Goal: Task Accomplishment & Management: Complete application form

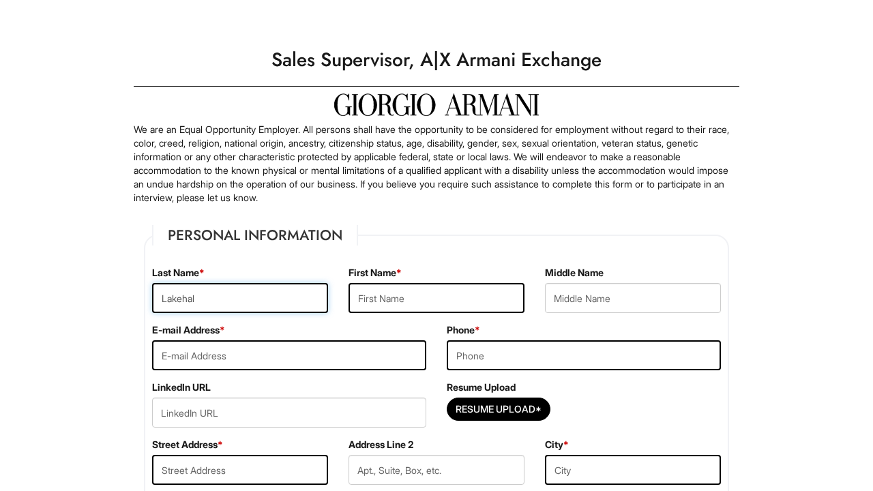
type input "Lakehal"
type input "Nadjib"
type input "nadjiblakehal@hotmail.com"
type input "7863109216"
click at [662, 411] on div "Resume Upload*" at bounding box center [584, 413] width 274 height 30
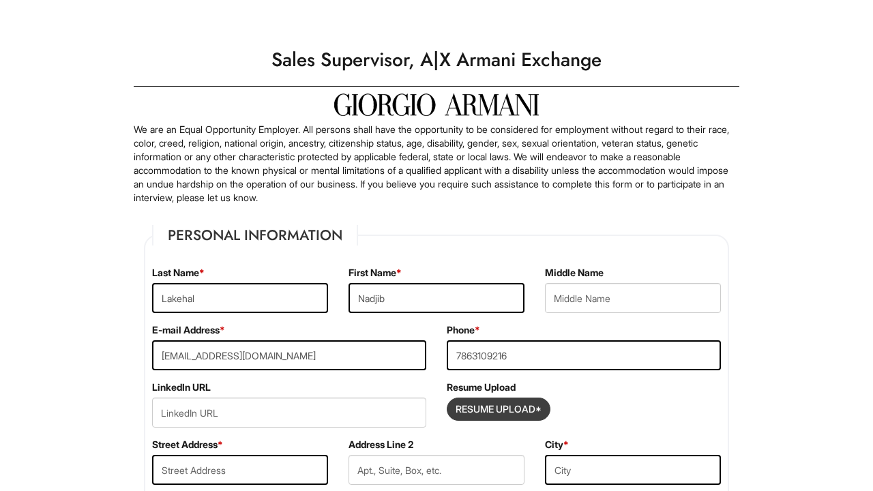
click at [518, 405] on input "Resume Upload*" at bounding box center [498, 409] width 102 height 22
type input "C:\fakepath\Nadjib Lakehal Resume 2025.docx"
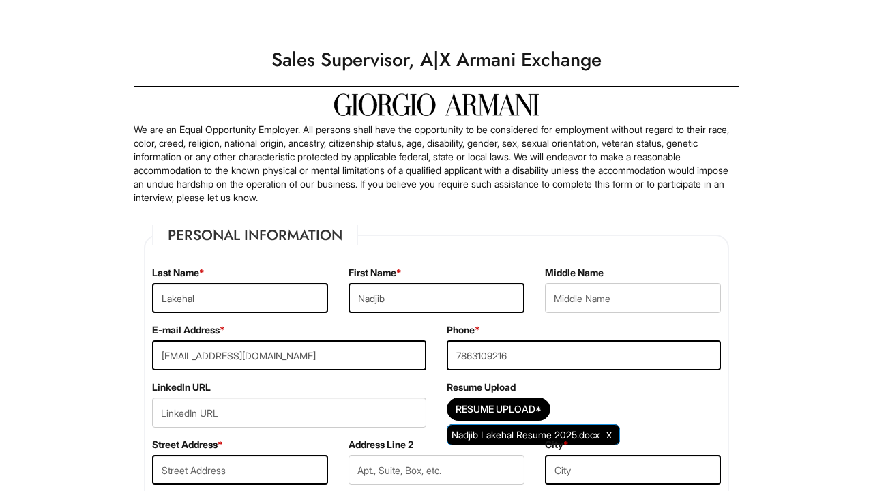
click at [638, 406] on div "Resume Upload* Nadjib Lakehal Resume 2025.docx" at bounding box center [584, 413] width 274 height 30
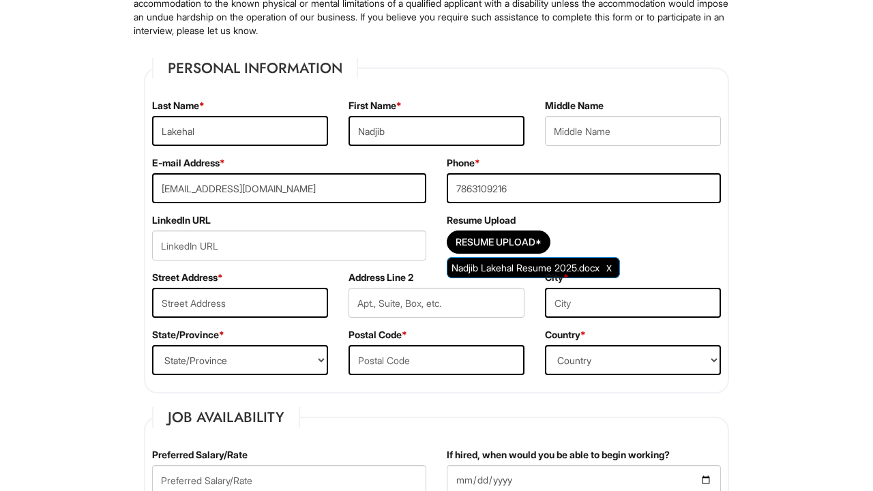
scroll to position [191, 0]
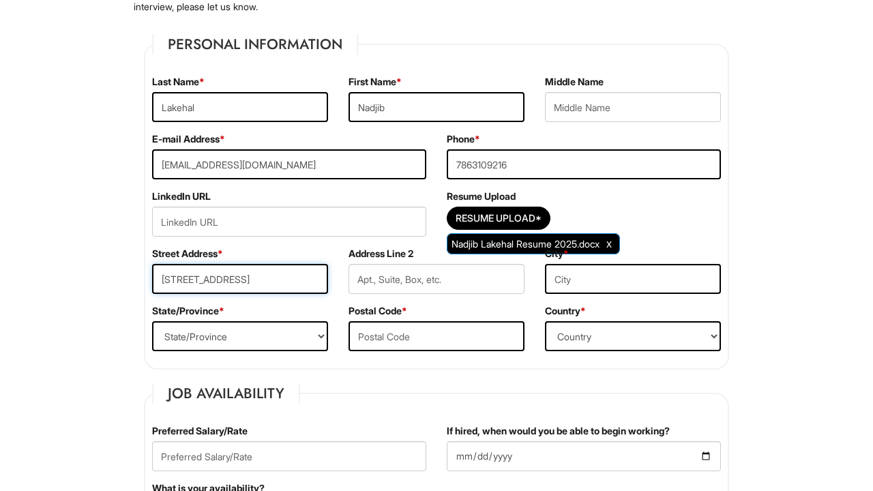
type input "354 w 38th st apt 5E"
type input "New York"
click at [304, 337] on select "State/Province ALABAMA ALASKA ARIZONA ARKANSAS CALIFORNIA COLORADO CONNECTICUT …" at bounding box center [240, 336] width 176 height 30
select select "NY"
type input "10018"
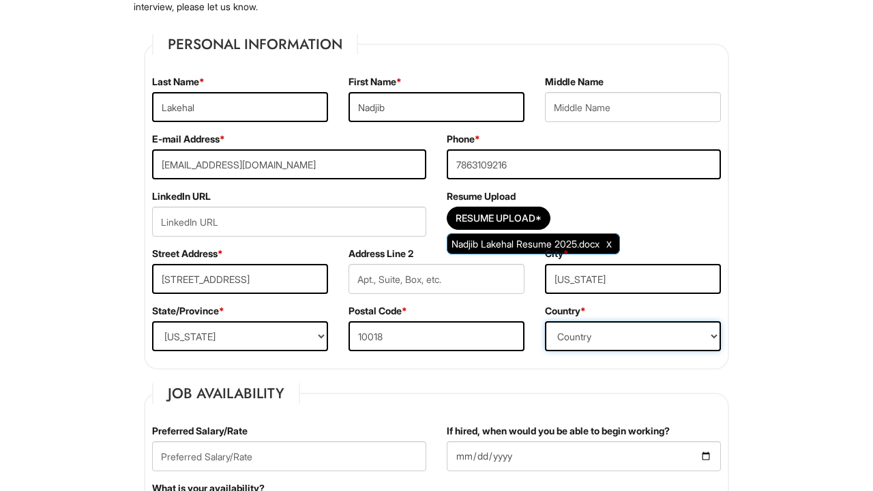
click at [612, 344] on select "Country Afghanistan Albania Algeria American Samoa Andorra Angola Anguilla Anta…" at bounding box center [633, 336] width 176 height 30
select select "United States of America"
click at [708, 225] on div "Resume Upload* Nadjib Lakehal Resume 2025.docx" at bounding box center [584, 222] width 274 height 30
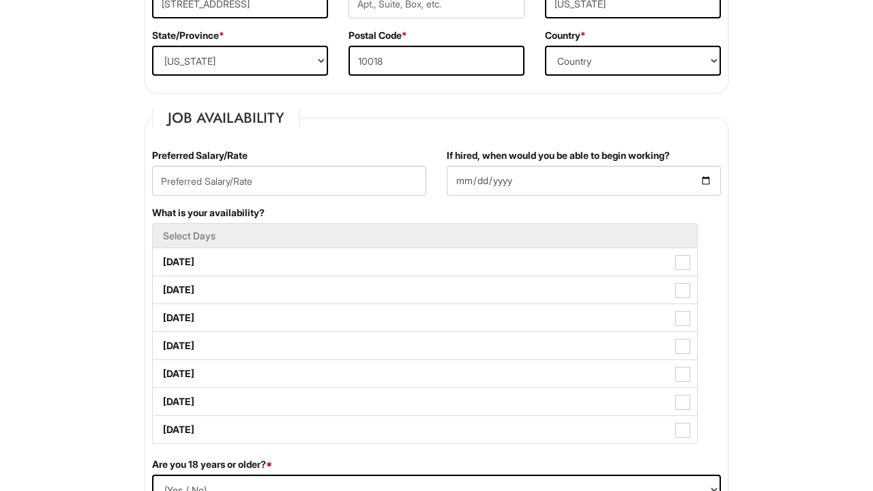
scroll to position [473, 0]
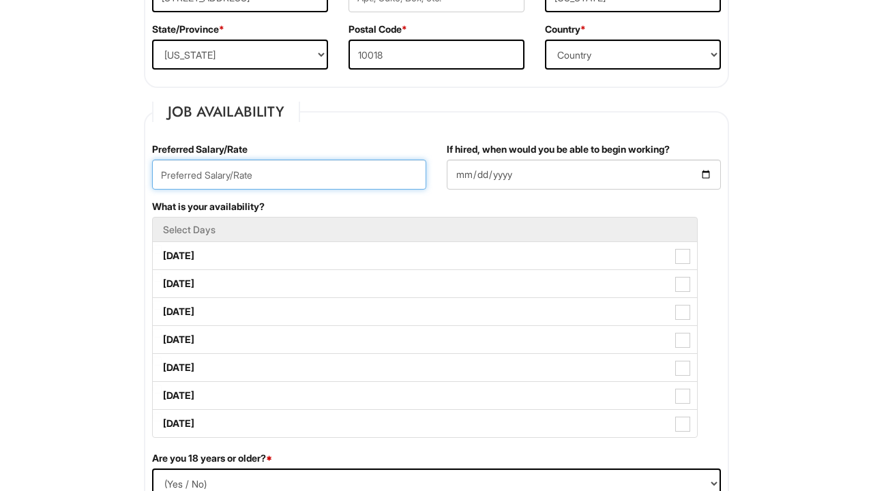
click at [290, 171] on input "text" at bounding box center [289, 175] width 274 height 30
type input "24/hour"
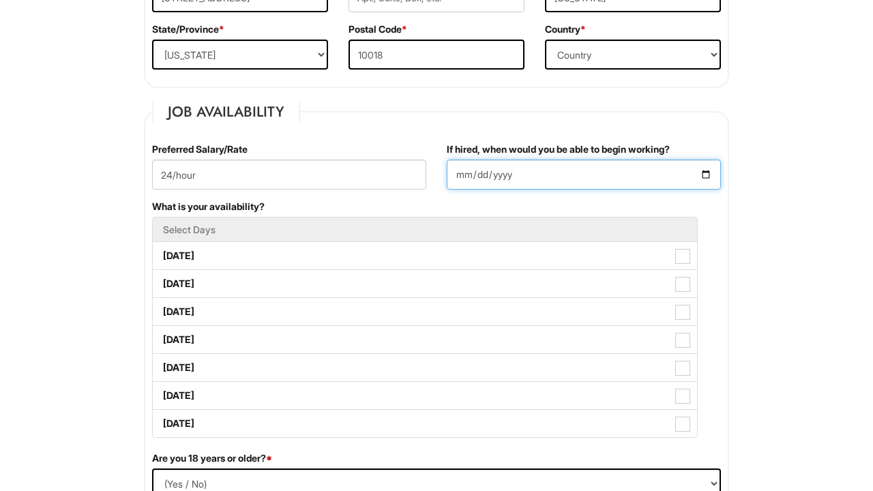
click at [536, 175] on input "If hired, when would you be able to begin working?" at bounding box center [584, 175] width 274 height 30
type input "2025-09-08"
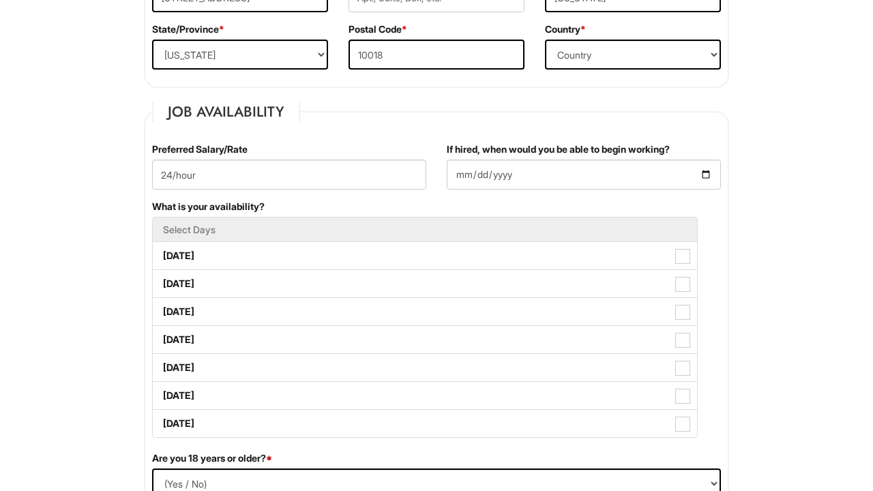
click at [618, 206] on div "What is your availability? Select Days Monday Tuesday Wednesday Thursday Friday…" at bounding box center [436, 326] width 589 height 252
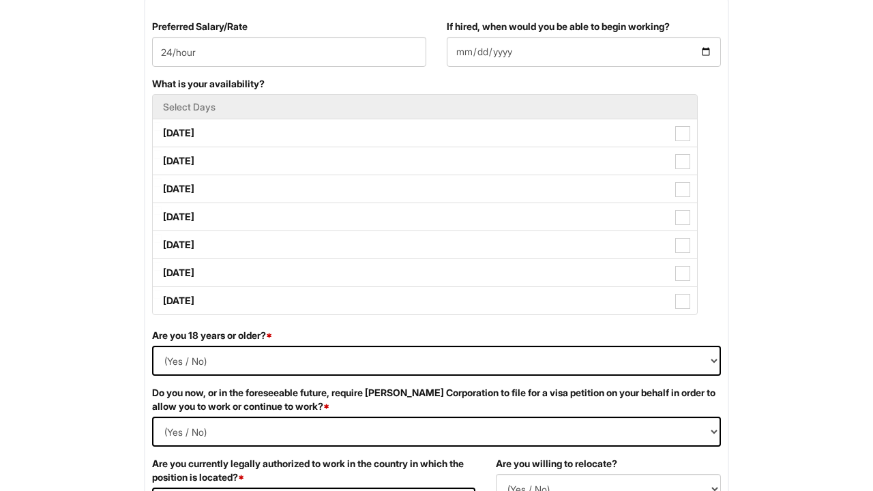
scroll to position [601, 0]
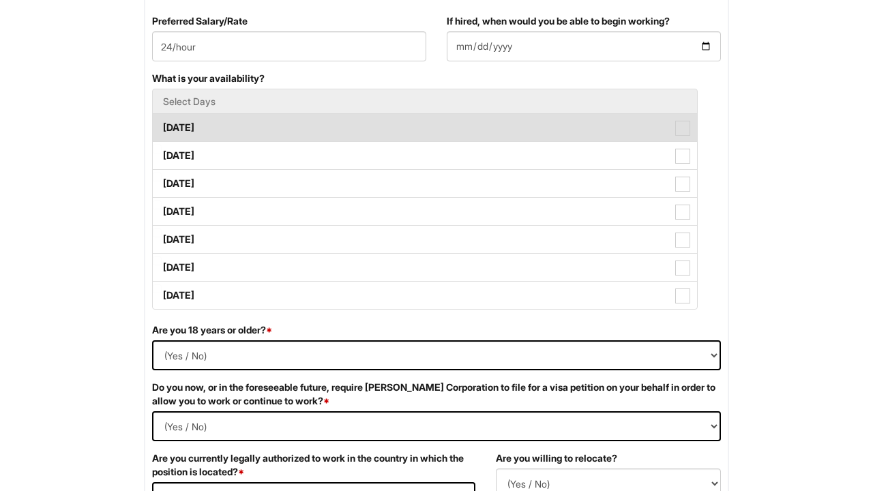
click at [685, 131] on span at bounding box center [682, 128] width 15 height 15
click at [162, 125] on Available_Monday "Monday" at bounding box center [157, 121] width 9 height 9
checkbox Available_Monday "true"
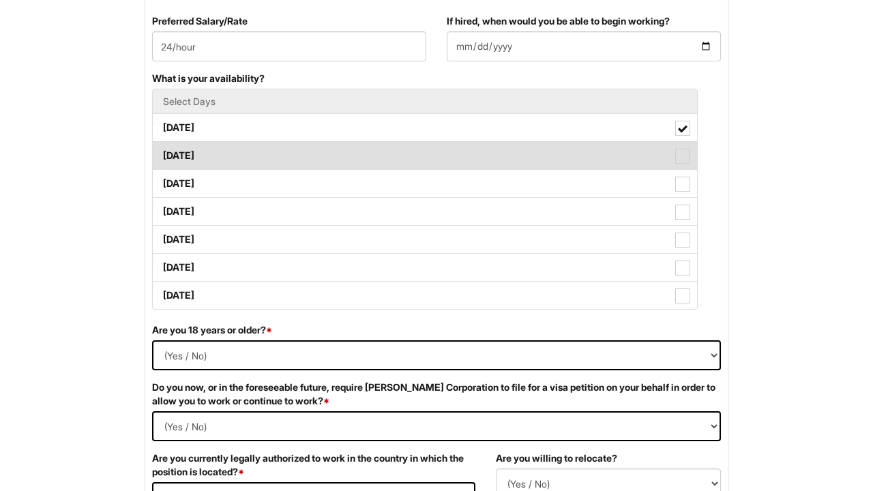
click at [683, 151] on span at bounding box center [682, 156] width 15 height 15
click at [162, 151] on Available_Tuesday "Tuesday" at bounding box center [157, 149] width 9 height 9
checkbox Available_Tuesday "true"
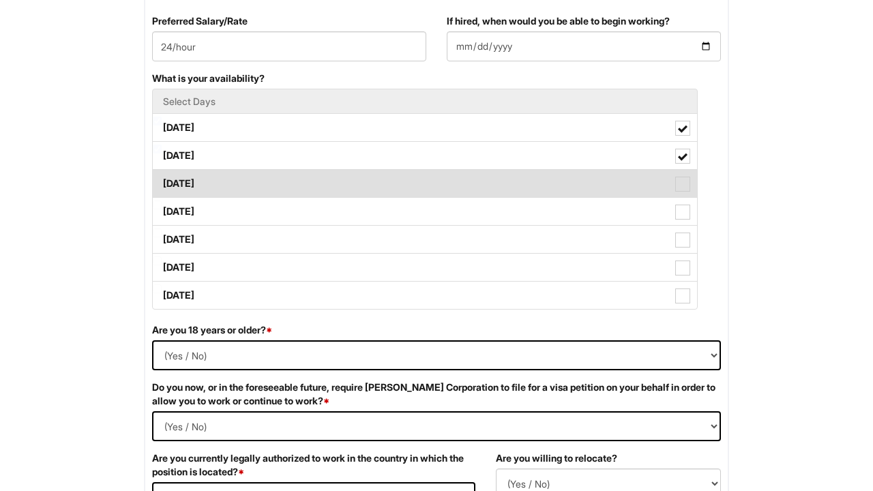
click at [686, 183] on span at bounding box center [682, 184] width 15 height 15
click at [162, 181] on Available_Wednesday "Wednesday" at bounding box center [157, 177] width 9 height 9
checkbox Available_Wednesday "true"
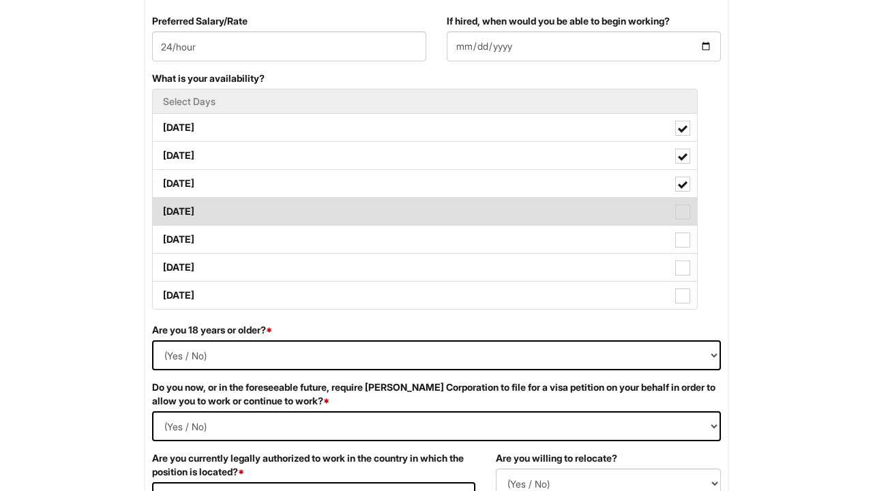
click at [683, 207] on span at bounding box center [682, 212] width 15 height 15
click at [162, 207] on Available_Thursday "Thursday" at bounding box center [157, 204] width 9 height 9
checkbox Available_Thursday "true"
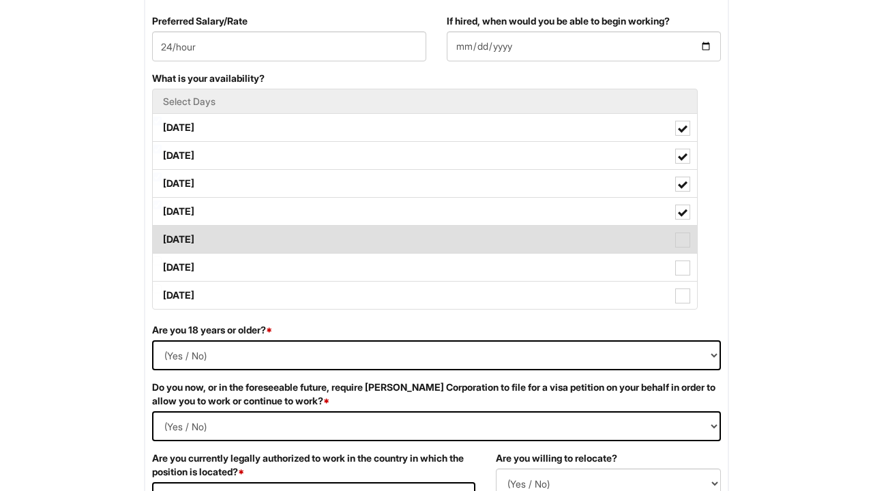
click at [686, 243] on span at bounding box center [682, 240] width 15 height 15
click at [162, 237] on Available_Friday "Friday" at bounding box center [157, 232] width 9 height 9
checkbox Available_Friday "true"
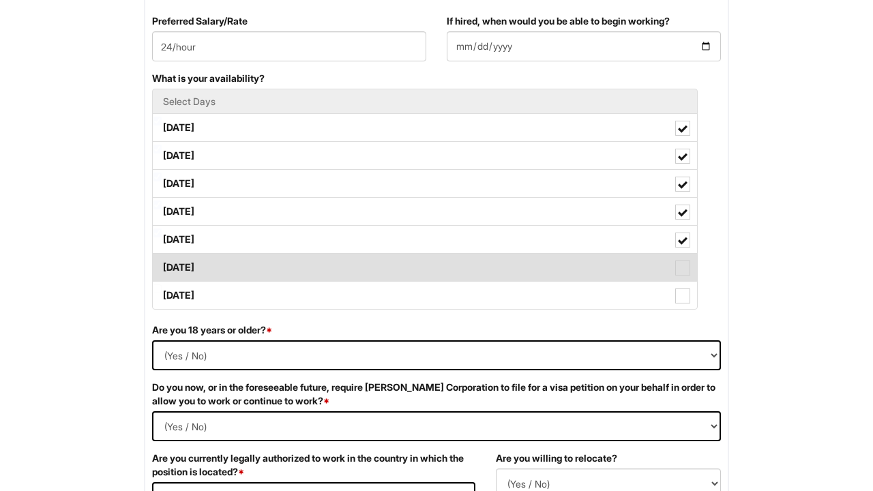
click at [684, 263] on span at bounding box center [682, 267] width 15 height 15
click at [162, 263] on Available_Saturday "Saturday" at bounding box center [157, 260] width 9 height 9
checkbox Available_Saturday "true"
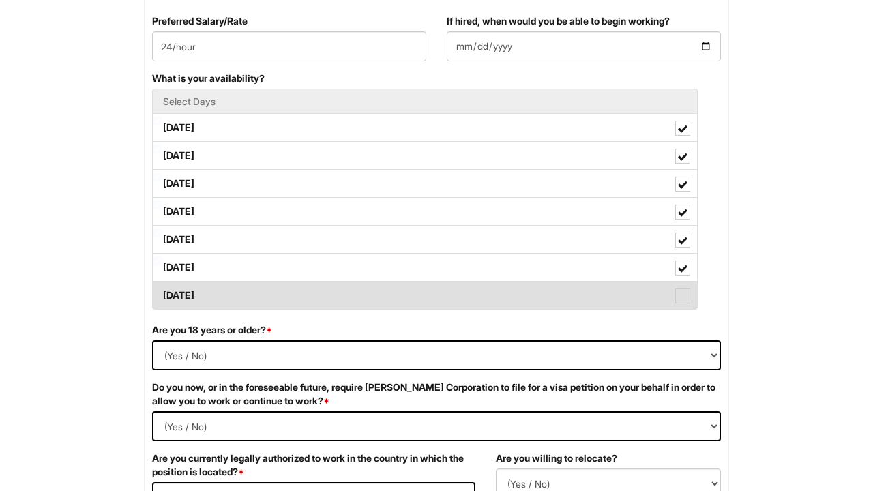
click at [691, 294] on label "Sunday" at bounding box center [425, 295] width 544 height 27
click at [162, 293] on Available_Sunday "Sunday" at bounding box center [157, 288] width 9 height 9
checkbox Available_Sunday "true"
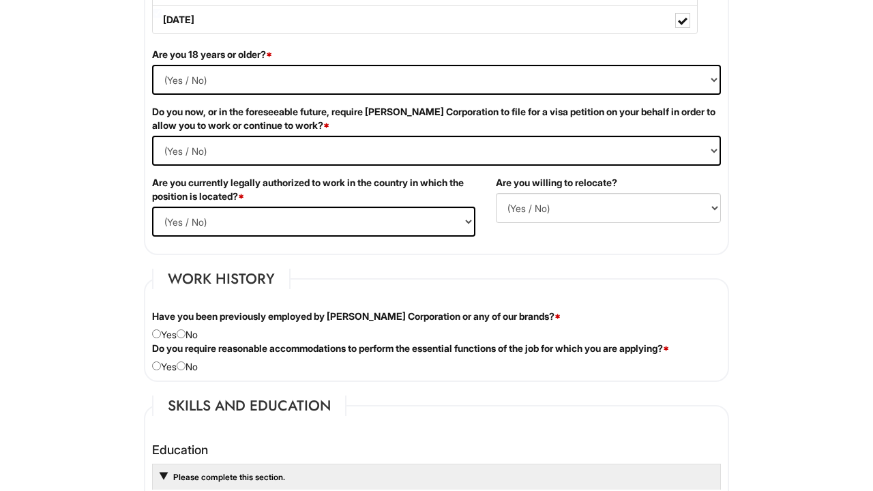
scroll to position [882, 0]
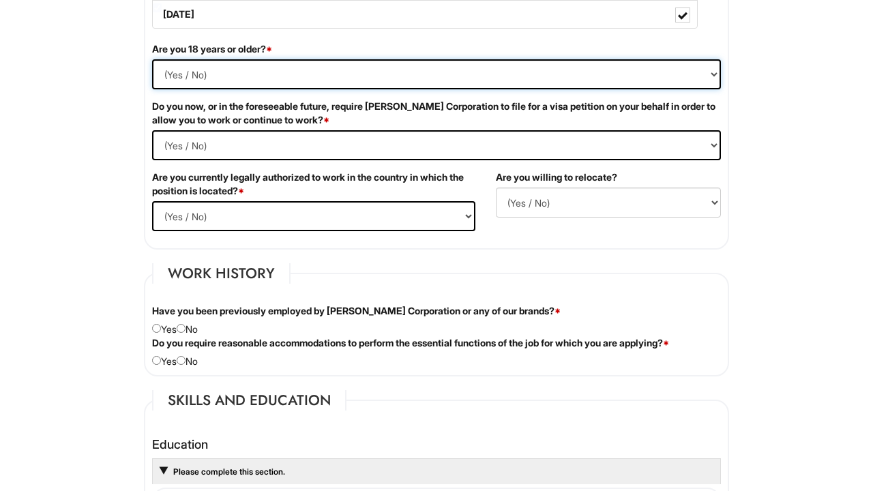
select select "Yes"
select Required "No"
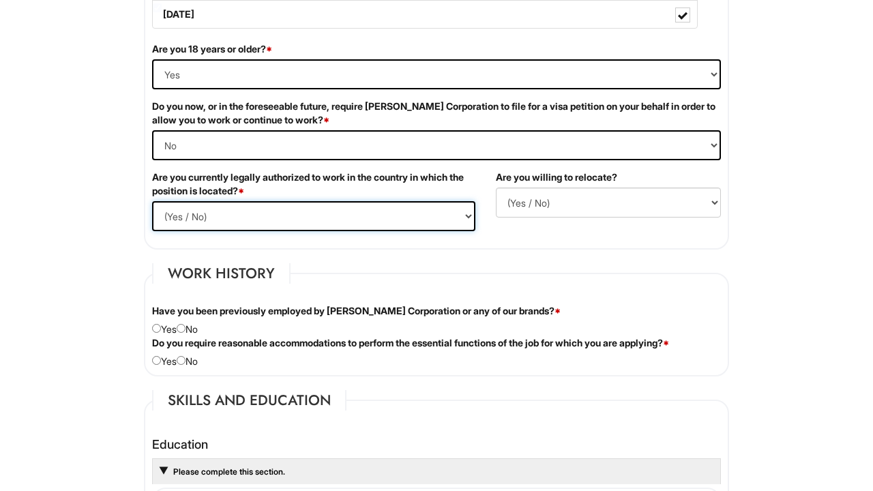
select select "Yes"
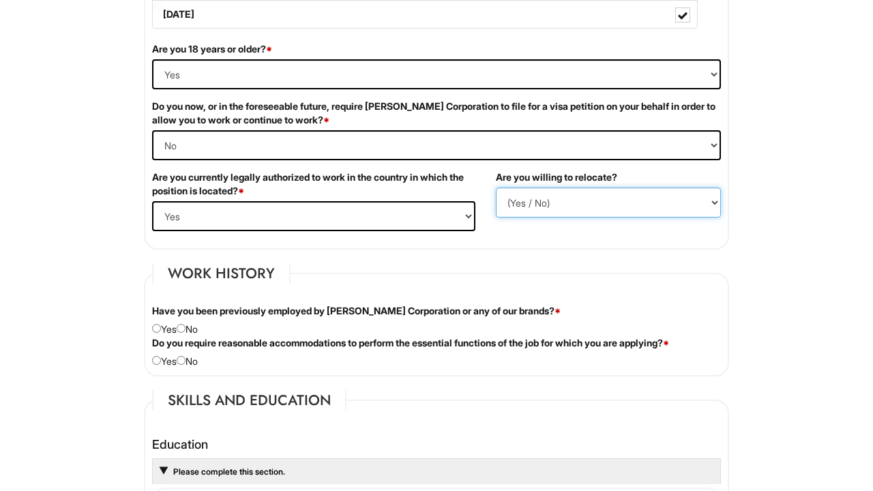
select select "N"
click at [490, 237] on div "Are you 18 years or older? * (Yes / No) Yes No Do you now, or in the foreseeabl…" at bounding box center [436, 141] width 589 height 199
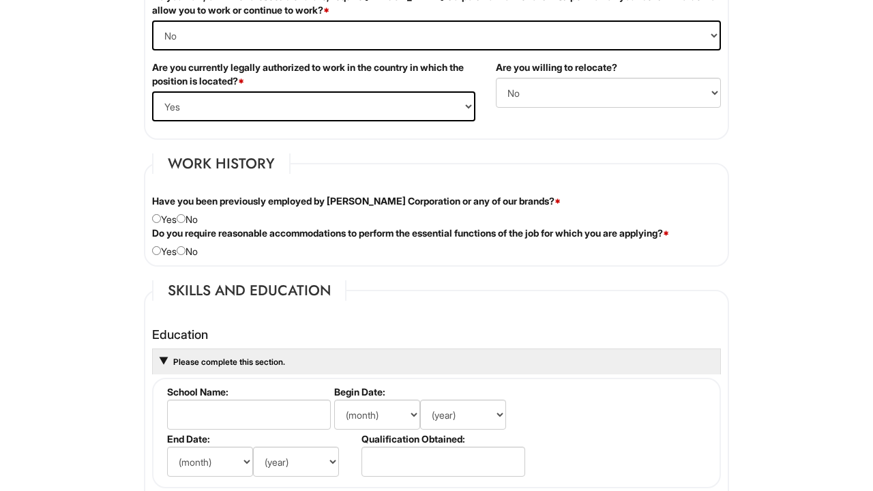
scroll to position [996, 0]
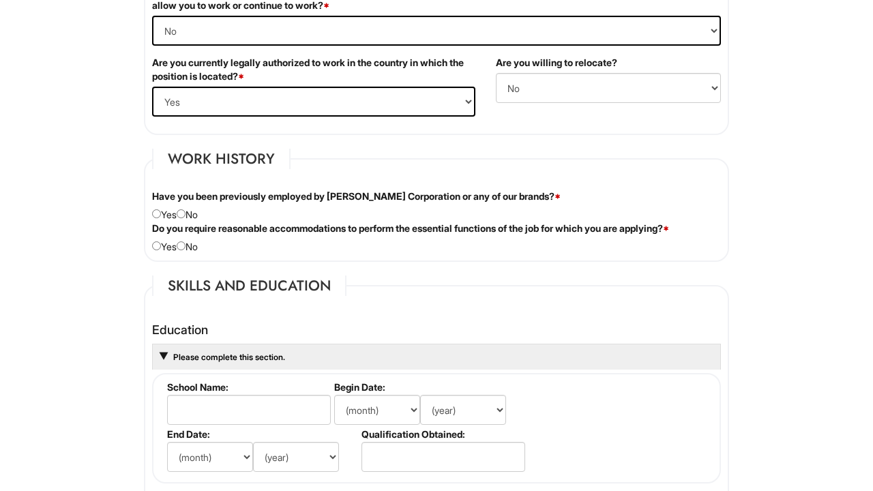
click at [160, 218] on div "Have you been previously employed by Giorgio Armani Corporation or any of our b…" at bounding box center [436, 206] width 589 height 32
click at [158, 215] on input "radio" at bounding box center [156, 213] width 9 height 9
radio input "true"
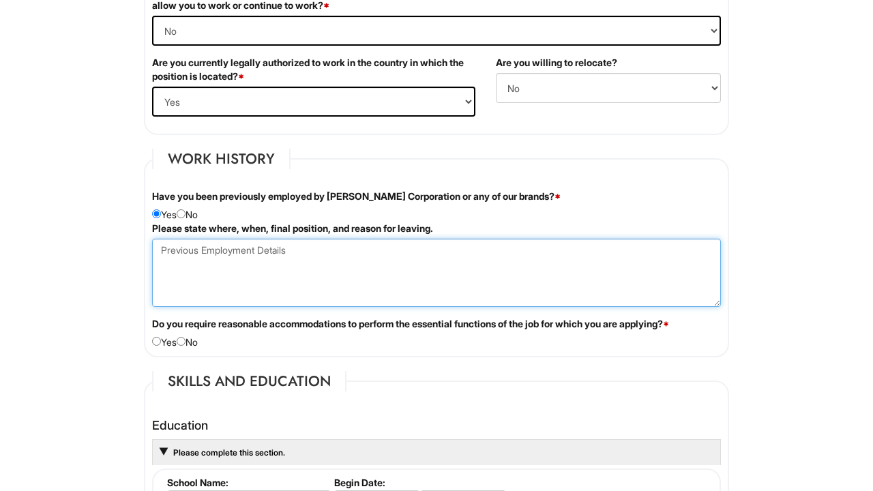
click at [193, 251] on Employment at bounding box center [436, 273] width 569 height 68
type Employment "Armani Exchange 2009-2012 sales associate, left for new job experience/graduate…"
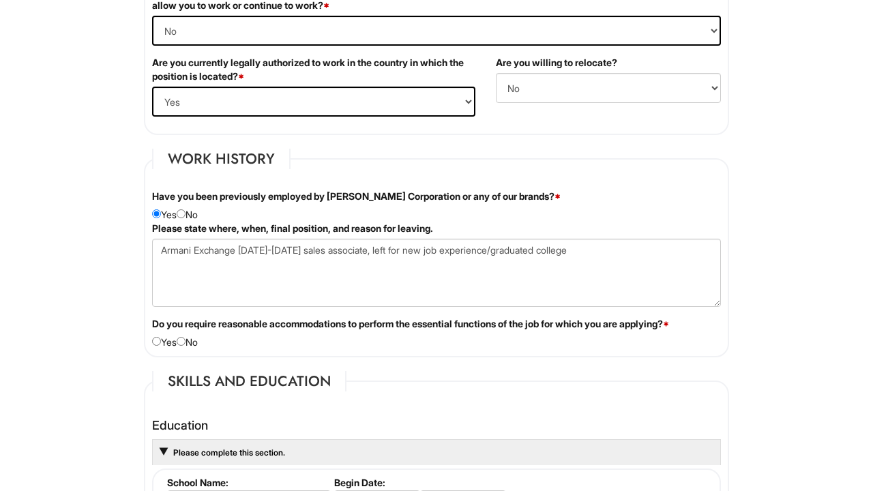
click at [185, 340] on input "radio" at bounding box center [181, 341] width 9 height 9
radio input "true"
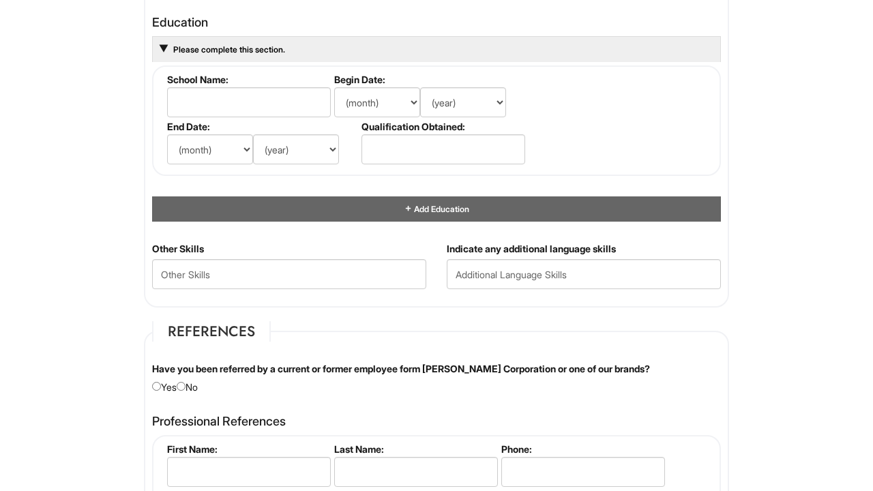
scroll to position [1417, 0]
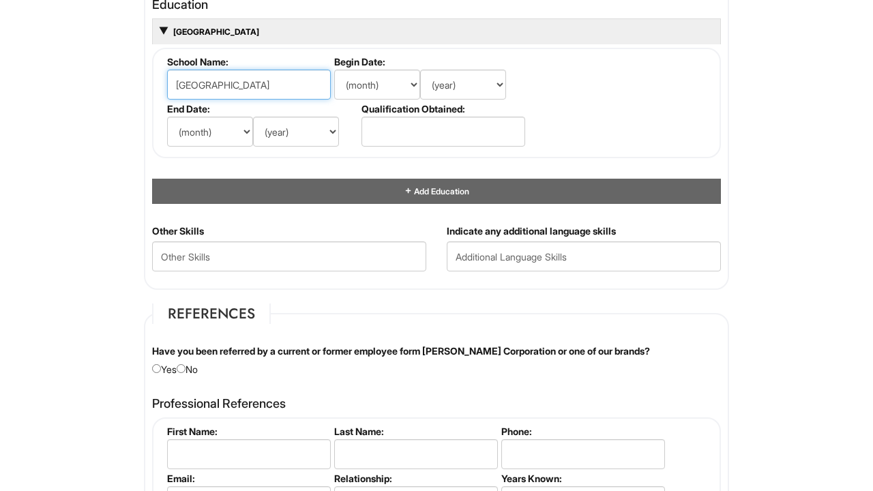
type input "University of Miami"
click at [406, 79] on select "(month) Jan Feb Mar Apr May Jun Jul Aug Sep Oct Nov Dec" at bounding box center [377, 85] width 86 height 30
select select "8"
select select "2008"
select select "5"
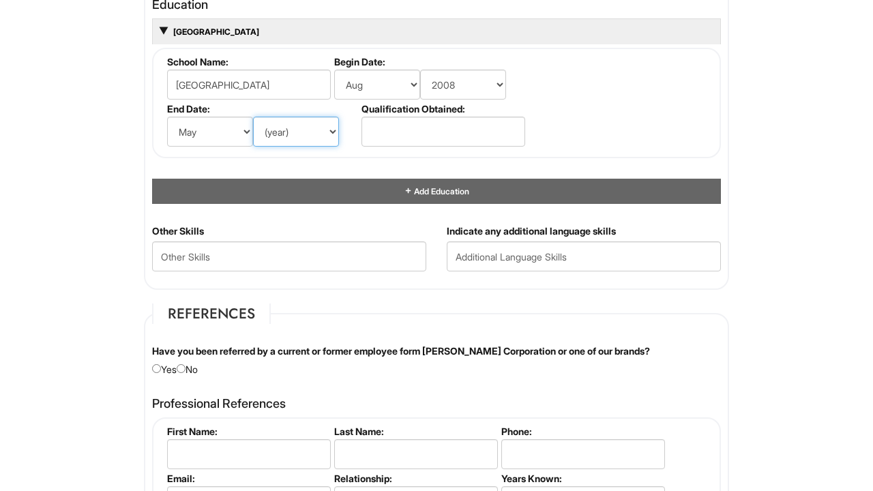
select select "2012"
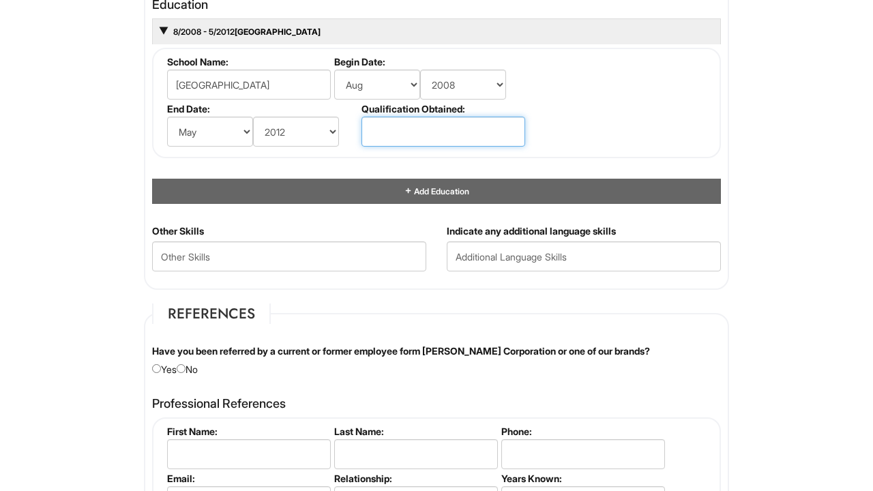
click at [453, 132] on input "text" at bounding box center [443, 132] width 164 height 30
click at [600, 125] on fieldset "School Name: University of Miami Begin Date: (month) Jan Feb Mar Apr May Jun Ju…" at bounding box center [436, 103] width 569 height 110
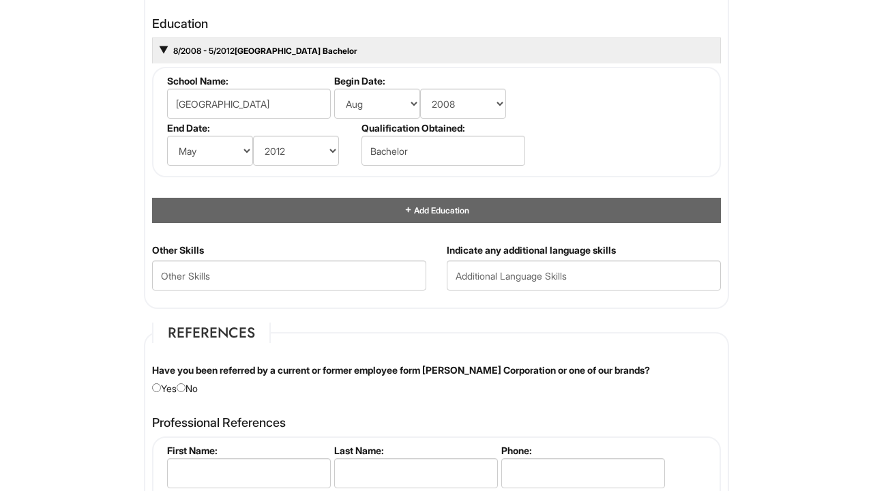
scroll to position [1398, 0]
click at [457, 146] on input "Bachelor" at bounding box center [443, 151] width 164 height 30
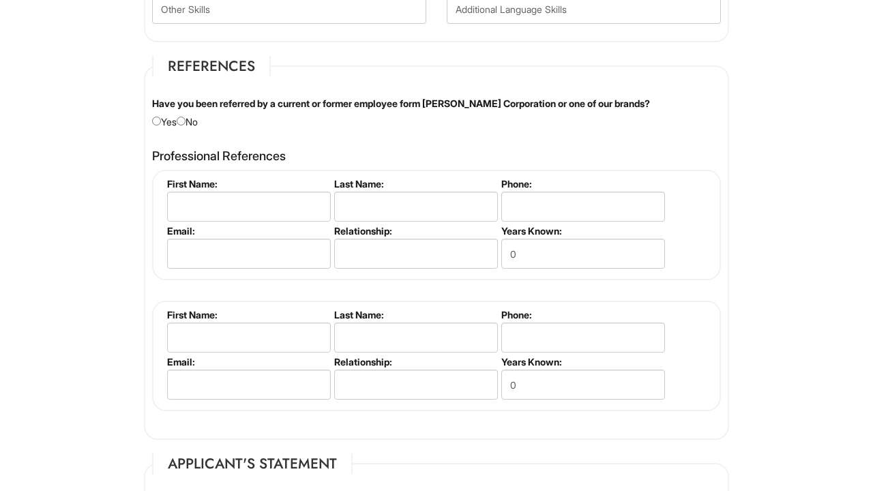
scroll to position [1681, 0]
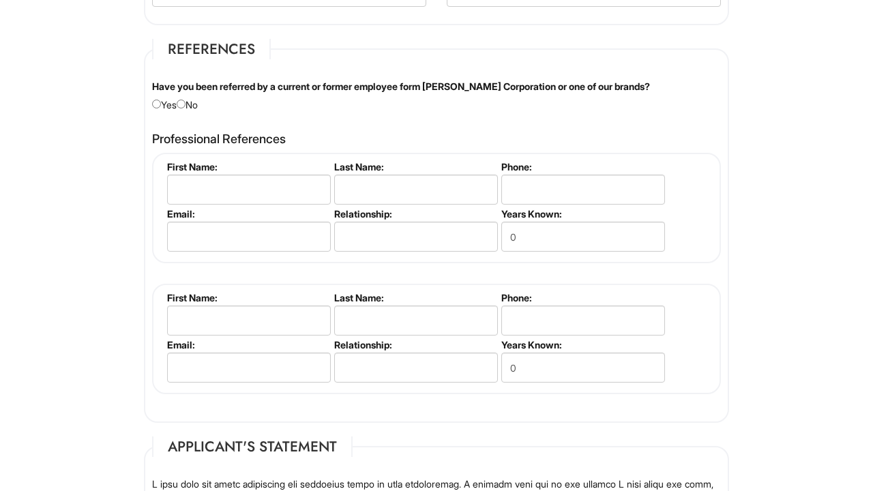
type input "BA in Psychology"
click at [185, 102] on input "radio" at bounding box center [181, 104] width 9 height 9
radio input "true"
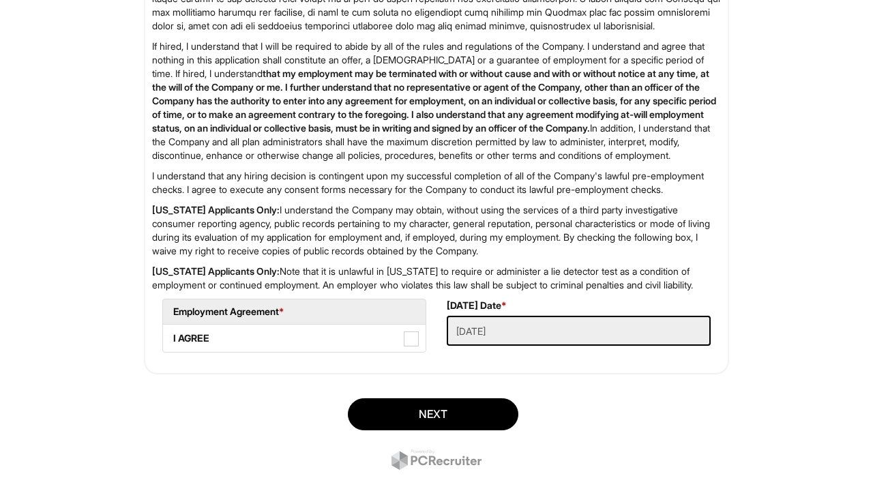
scroll to position [2243, 0]
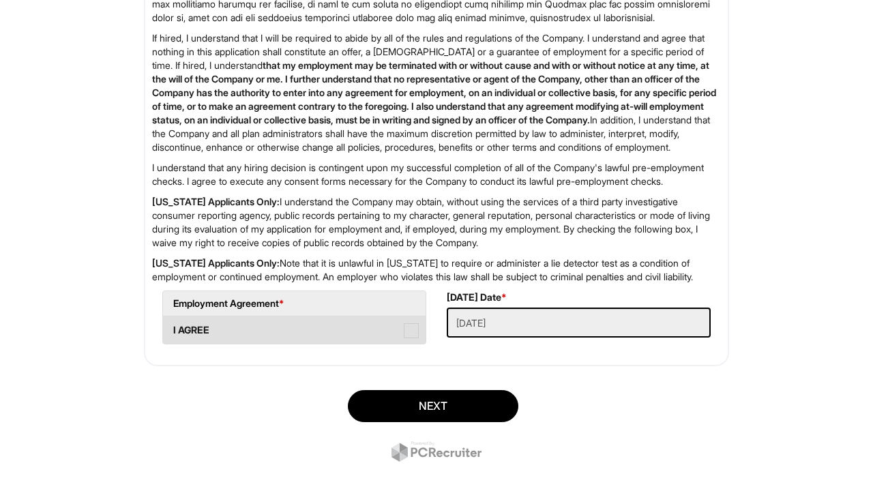
click at [417, 338] on span at bounding box center [411, 330] width 15 height 15
click at [172, 328] on AGREE "I AGREE" at bounding box center [167, 323] width 9 height 9
checkbox AGREE "true"
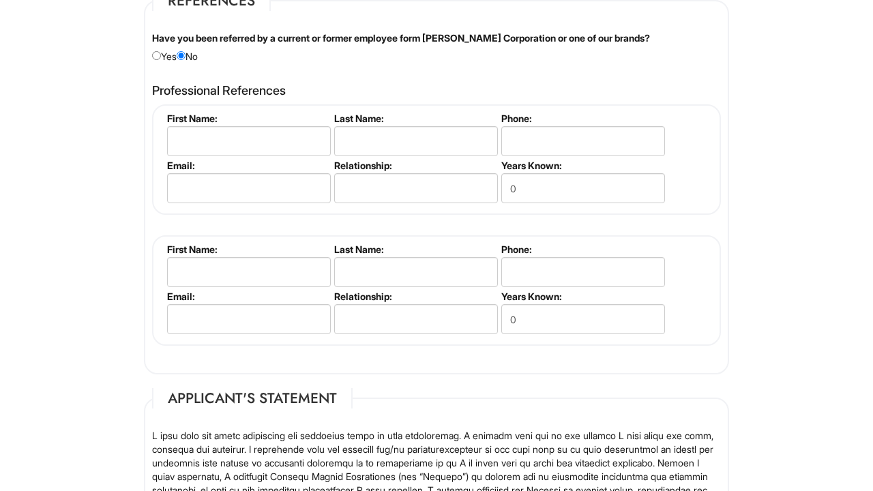
scroll to position [1727, 0]
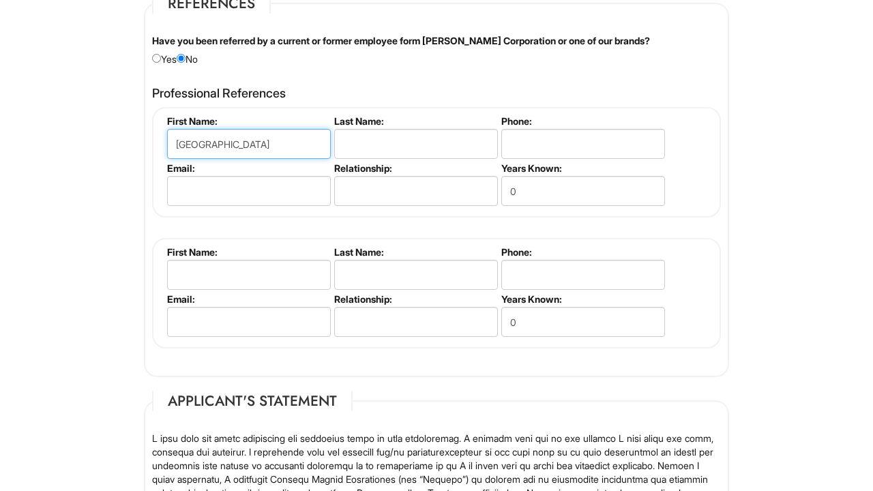
type input "Sydney"
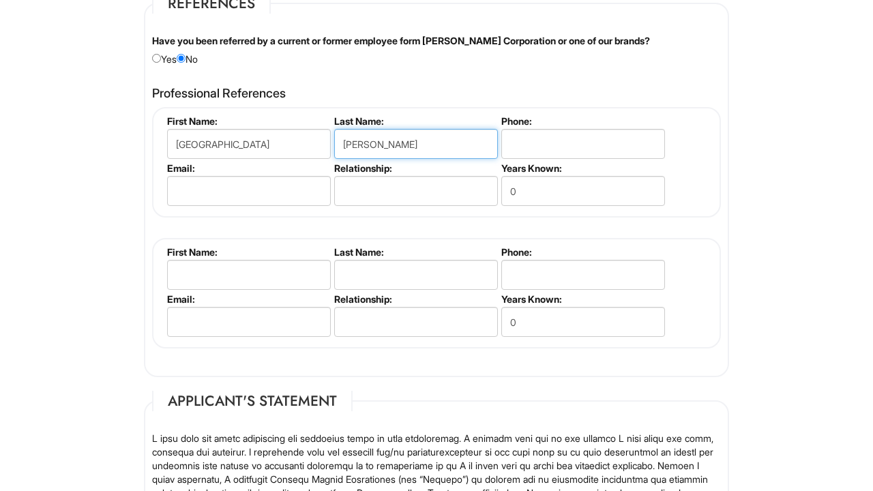
type input "Miranda"
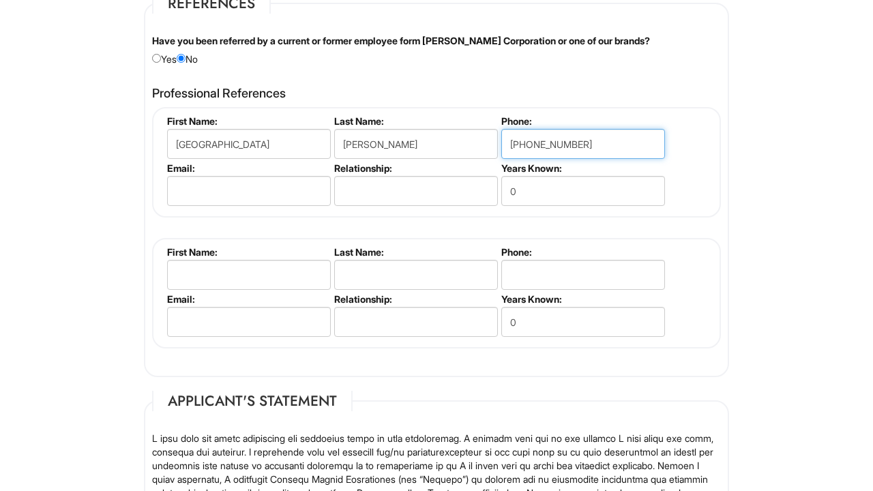
type input "716-374-1392"
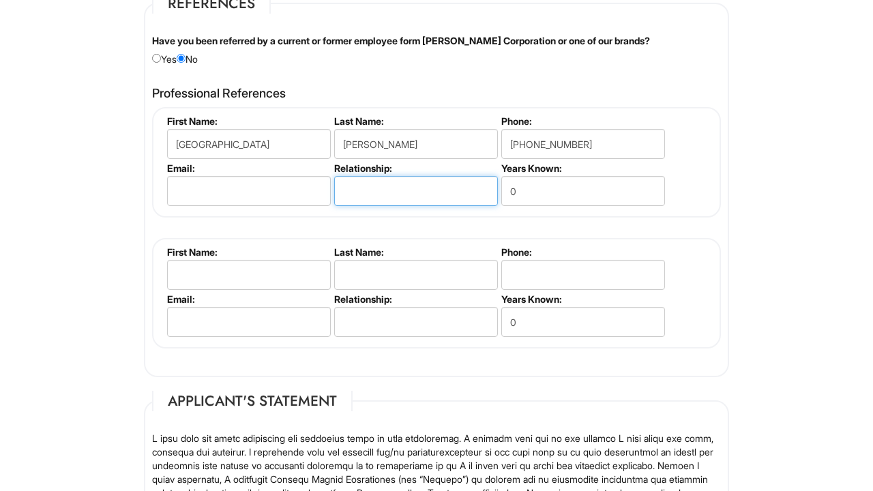
click at [453, 187] on input "text" at bounding box center [416, 191] width 164 height 30
type input "Manager at SW"
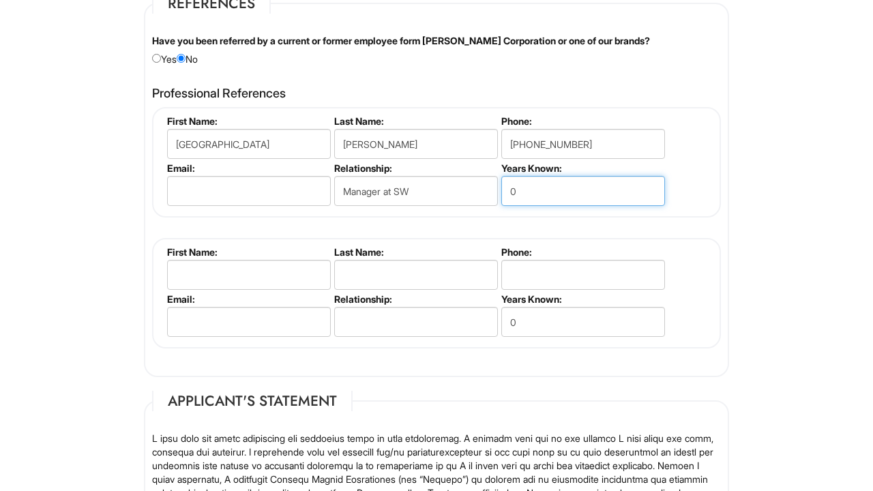
click at [585, 183] on input "0" at bounding box center [583, 191] width 164 height 30
type input "2"
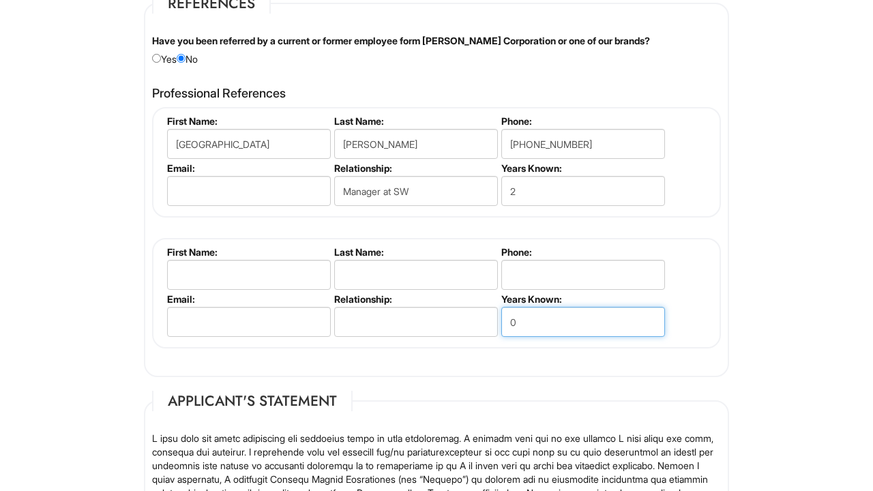
click at [563, 318] on input "0" at bounding box center [583, 322] width 164 height 30
type input "2"
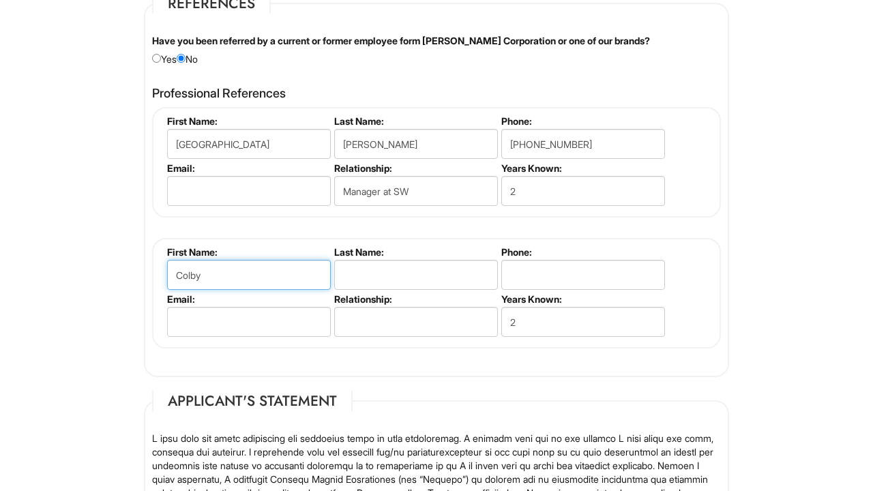
type input "Colby"
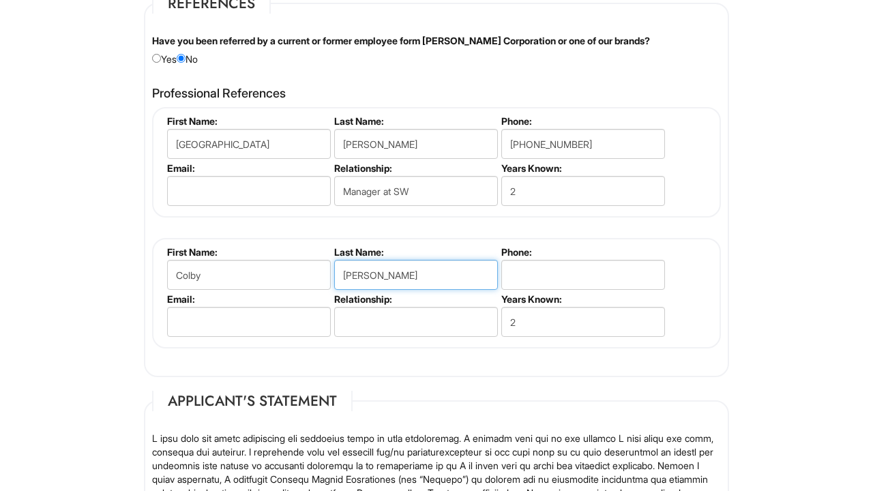
type input "Neuman"
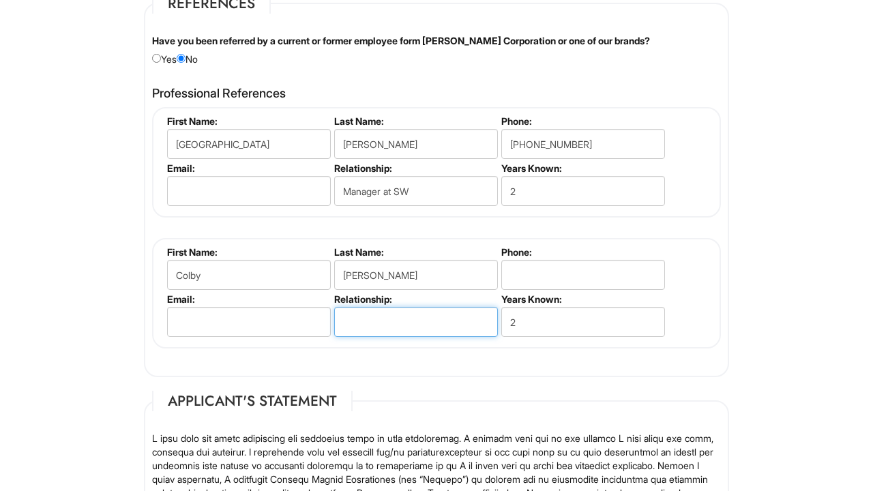
click at [446, 314] on input "text" at bounding box center [416, 322] width 164 height 30
click at [427, 316] on input "text" at bounding box center [416, 322] width 164 height 30
type input "Manager at SW"
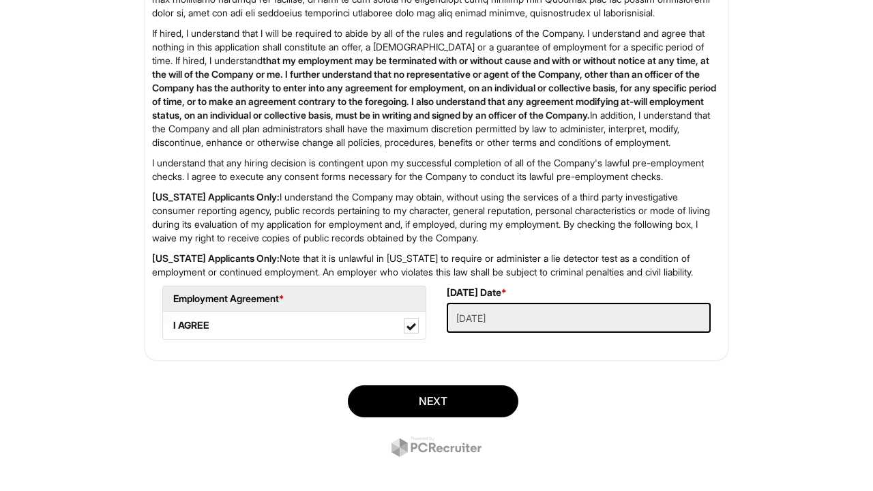
scroll to position [2249, 0]
type input "786-210-9004"
click at [455, 417] on button "Next" at bounding box center [433, 401] width 170 height 32
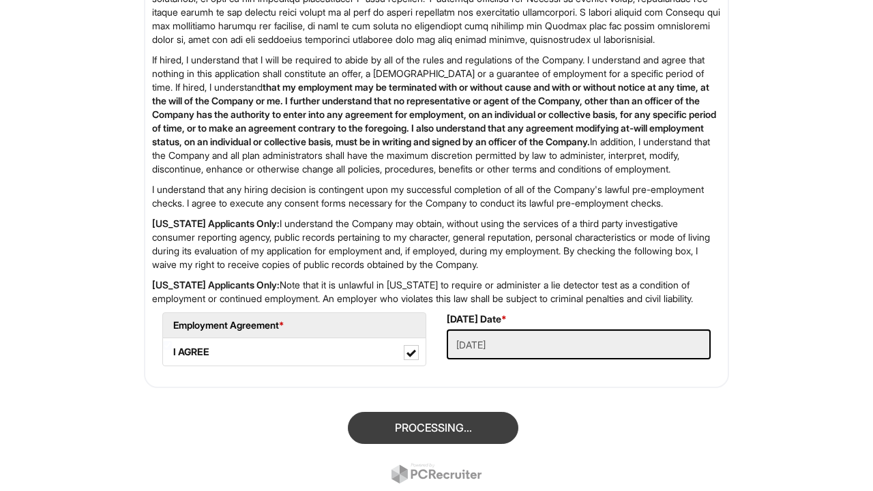
scroll to position [83, 0]
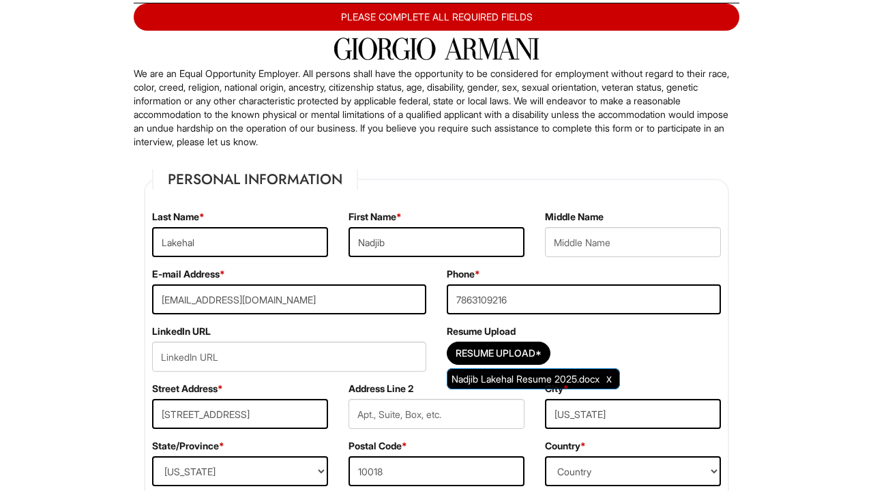
click at [632, 345] on div "Resume Upload* Nadjib Lakehal Resume 2025.docx" at bounding box center [584, 357] width 274 height 30
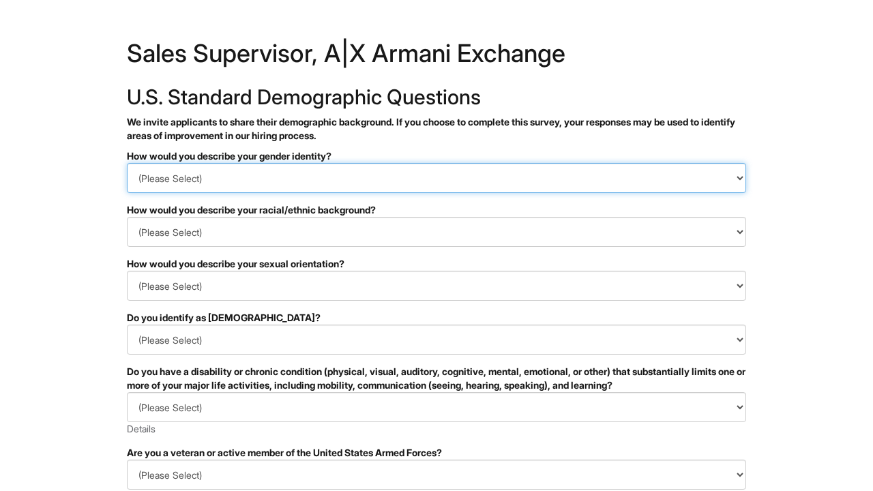
select select "Man"
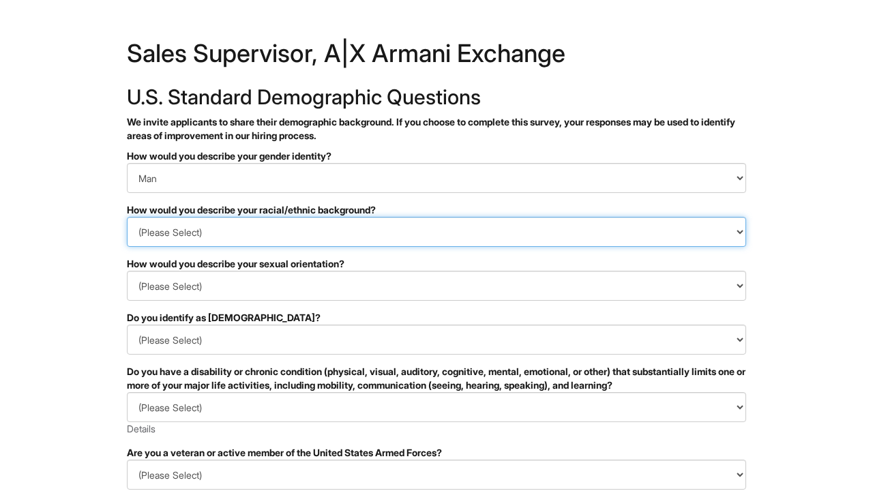
select select "Hispanic, Latinx or of Spanish Origin"
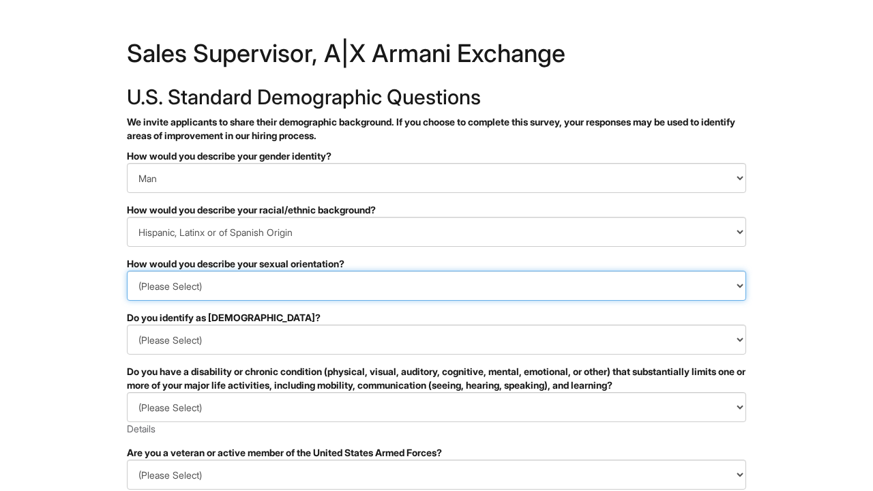
select select "[DEMOGRAPHIC_DATA]"
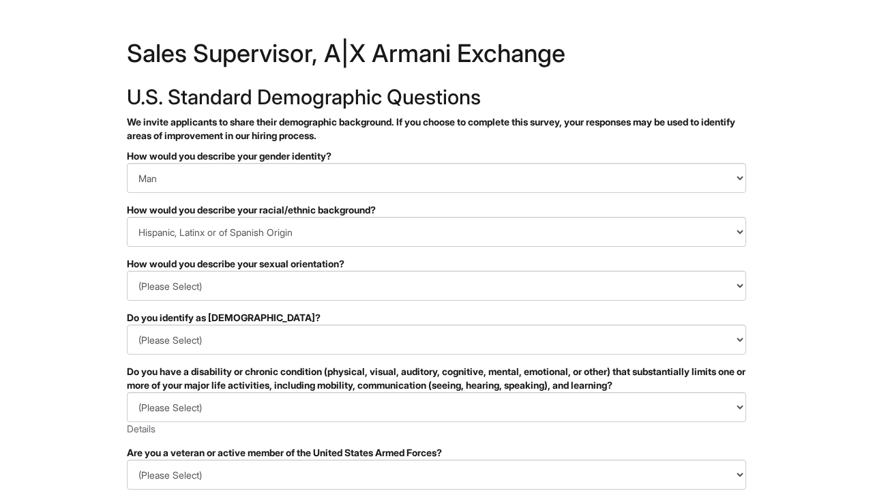
click at [280, 320] on div "Do you identify as [DEMOGRAPHIC_DATA]?" at bounding box center [436, 318] width 619 height 14
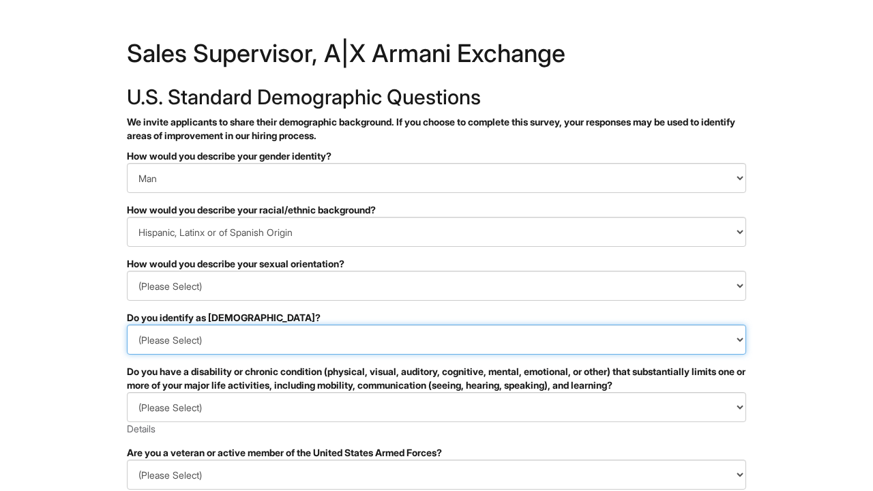
select select "No"
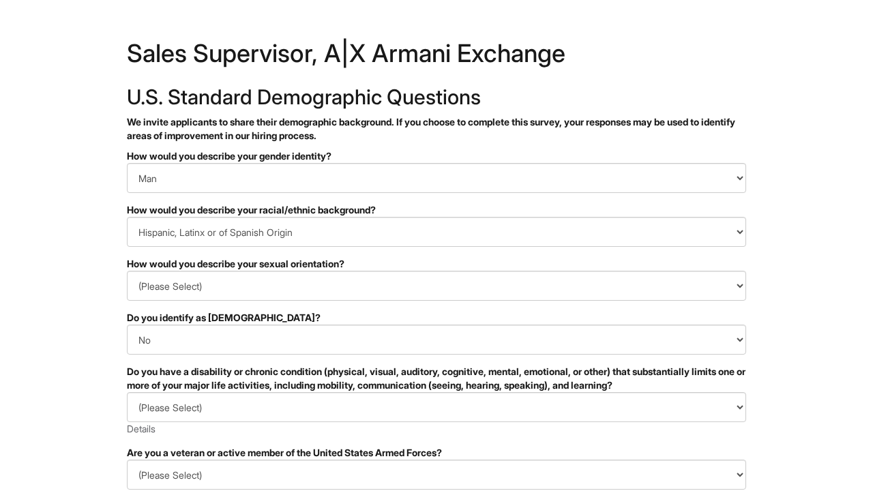
click at [106, 363] on html "&nbsp; ✔ 2 3 Sales Supervisor, A|X Armani Exchange U.S. Standard Demographic Qu…" at bounding box center [436, 384] width 873 height 768
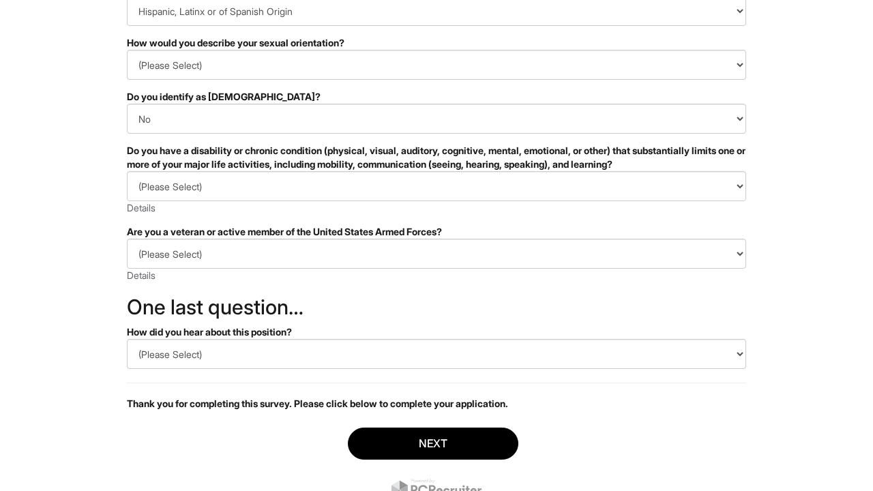
scroll to position [223, 0]
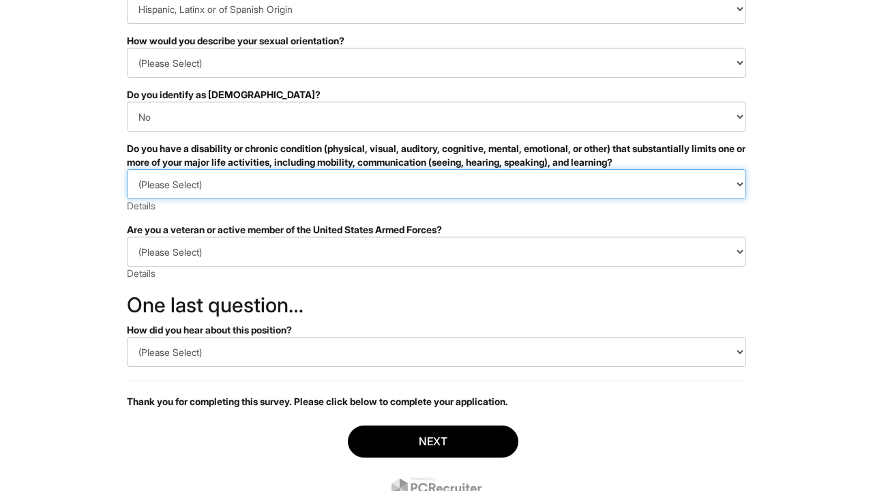
select select "NO, I DON'T HAVE A DISABILITY"
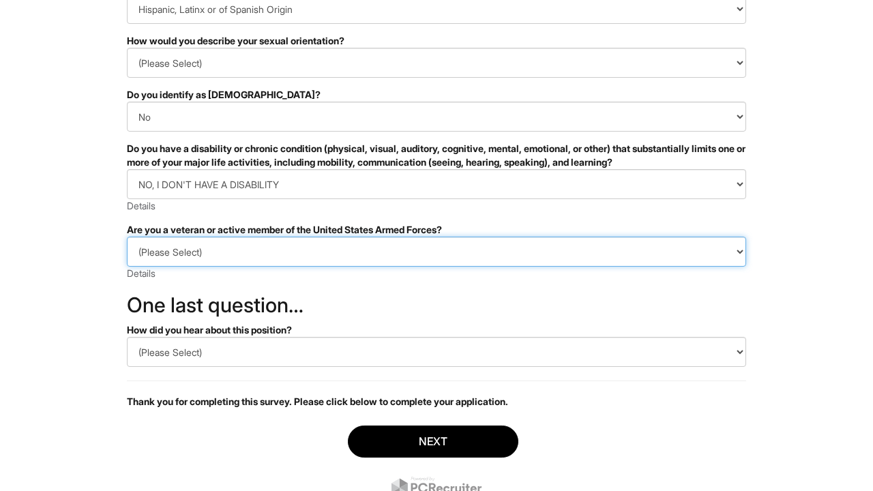
select select "I AM NOT A PROTECTED VETERAN"
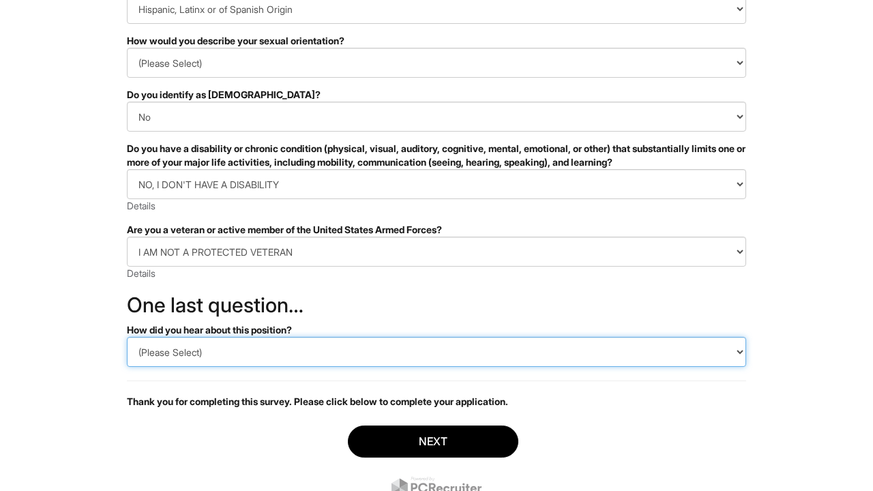
select select "LinkedIn"
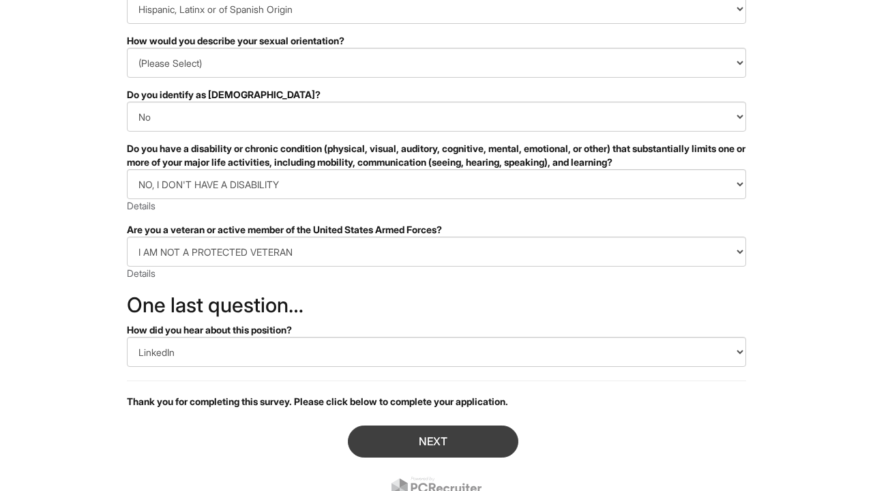
click at [413, 436] on button "Next" at bounding box center [433, 441] width 170 height 32
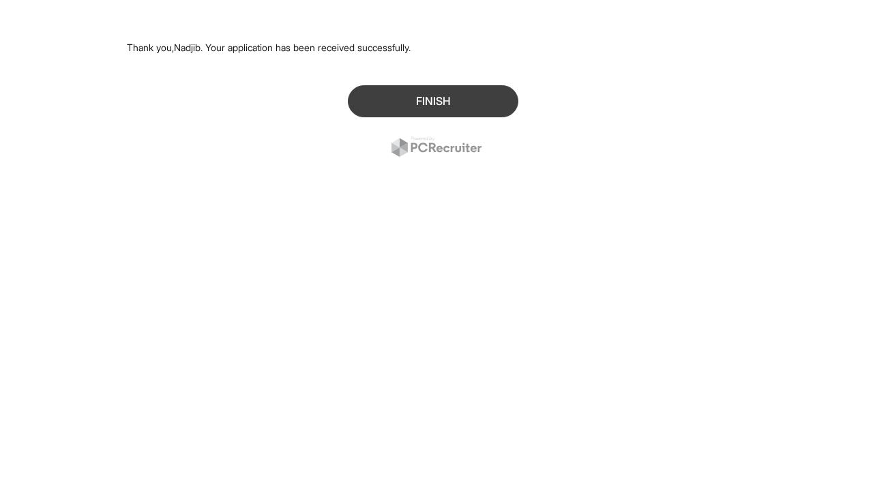
click at [449, 106] on button "Finish" at bounding box center [433, 101] width 170 height 32
